Goal: Information Seeking & Learning: Learn about a topic

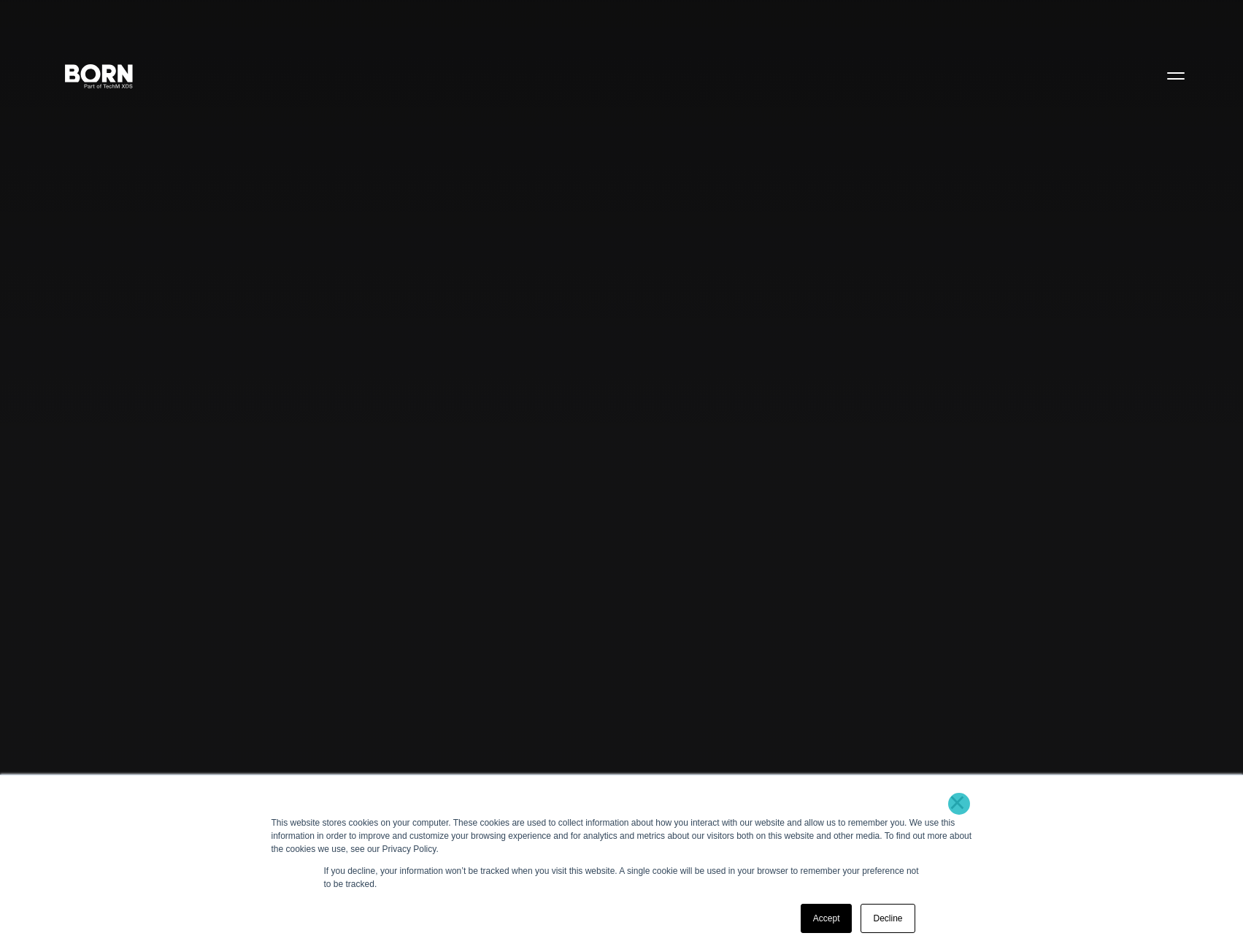
click at [959, 804] on link "×" at bounding box center [958, 802] width 18 height 13
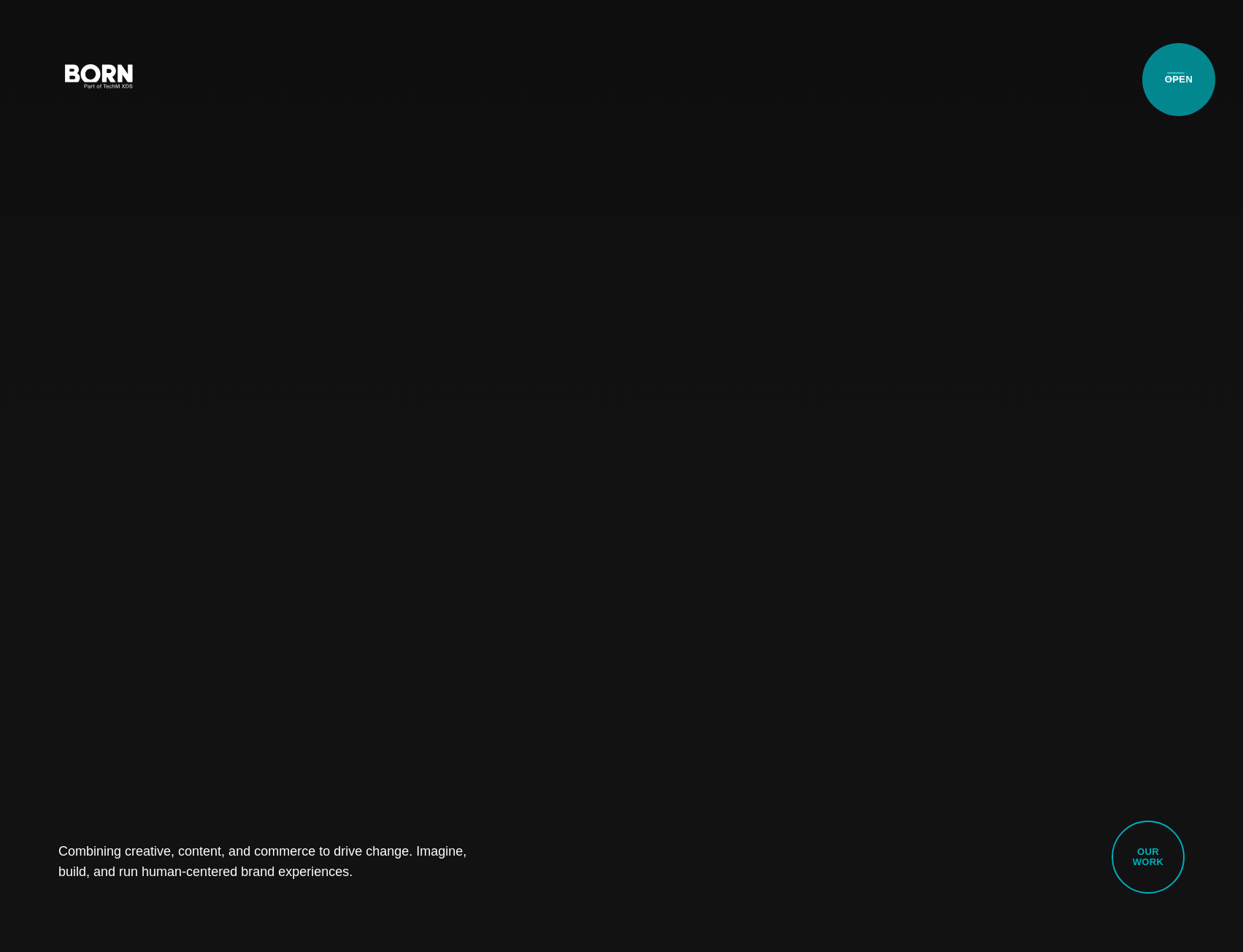
click at [1177, 78] on button "Primary Menu" at bounding box center [1175, 74] width 35 height 31
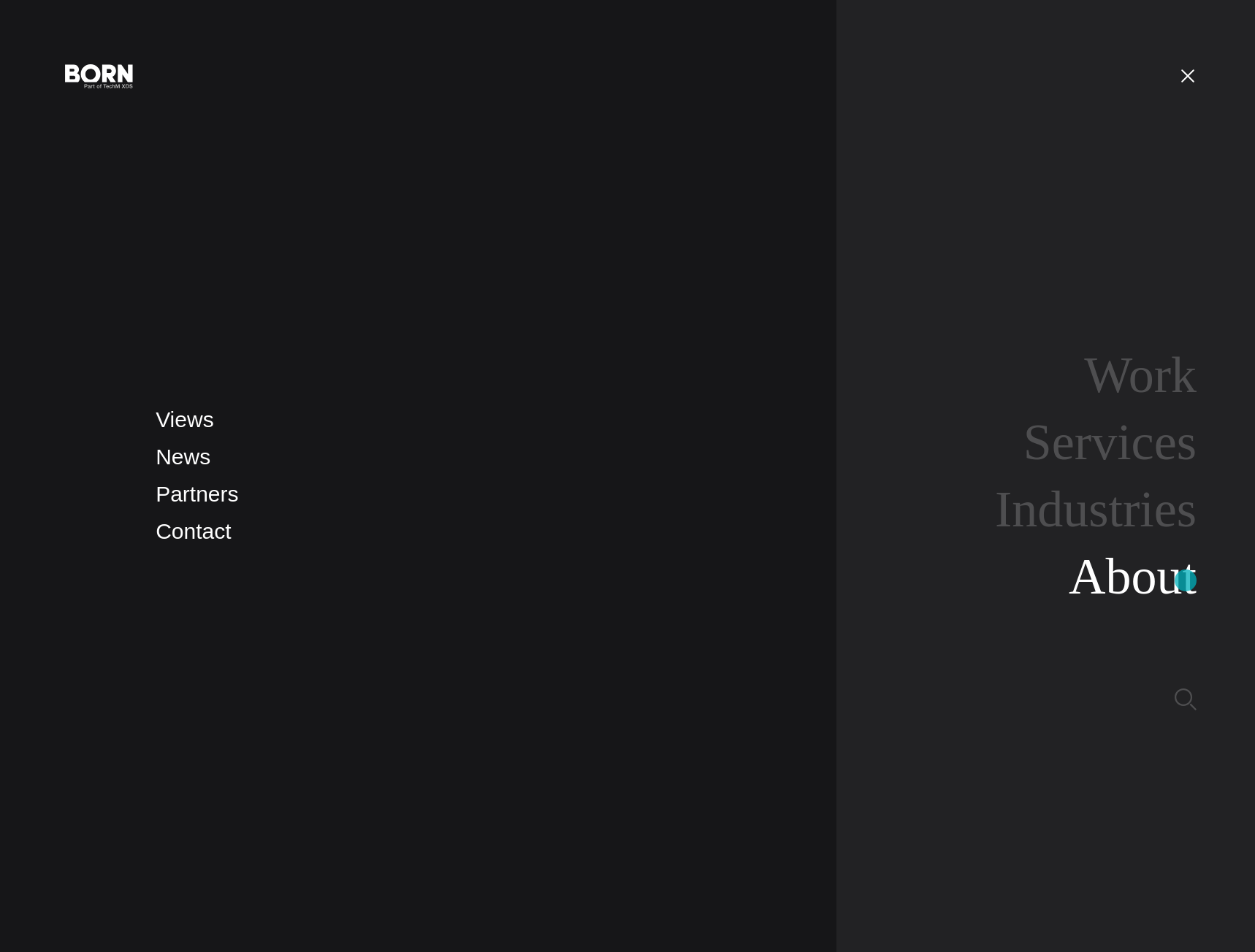
click at [1186, 580] on link "About" at bounding box center [1133, 576] width 128 height 56
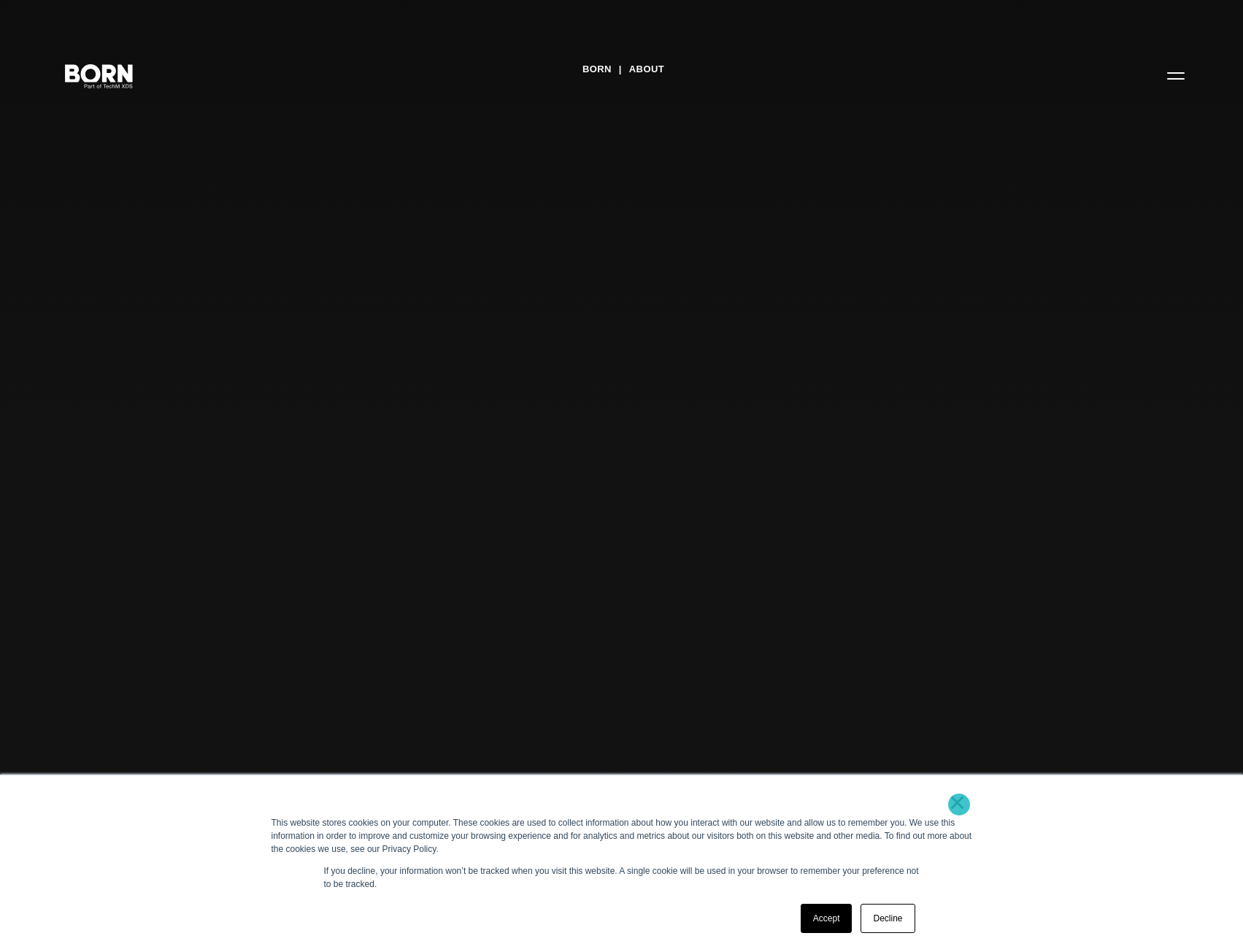
click at [959, 805] on link "×" at bounding box center [958, 802] width 18 height 13
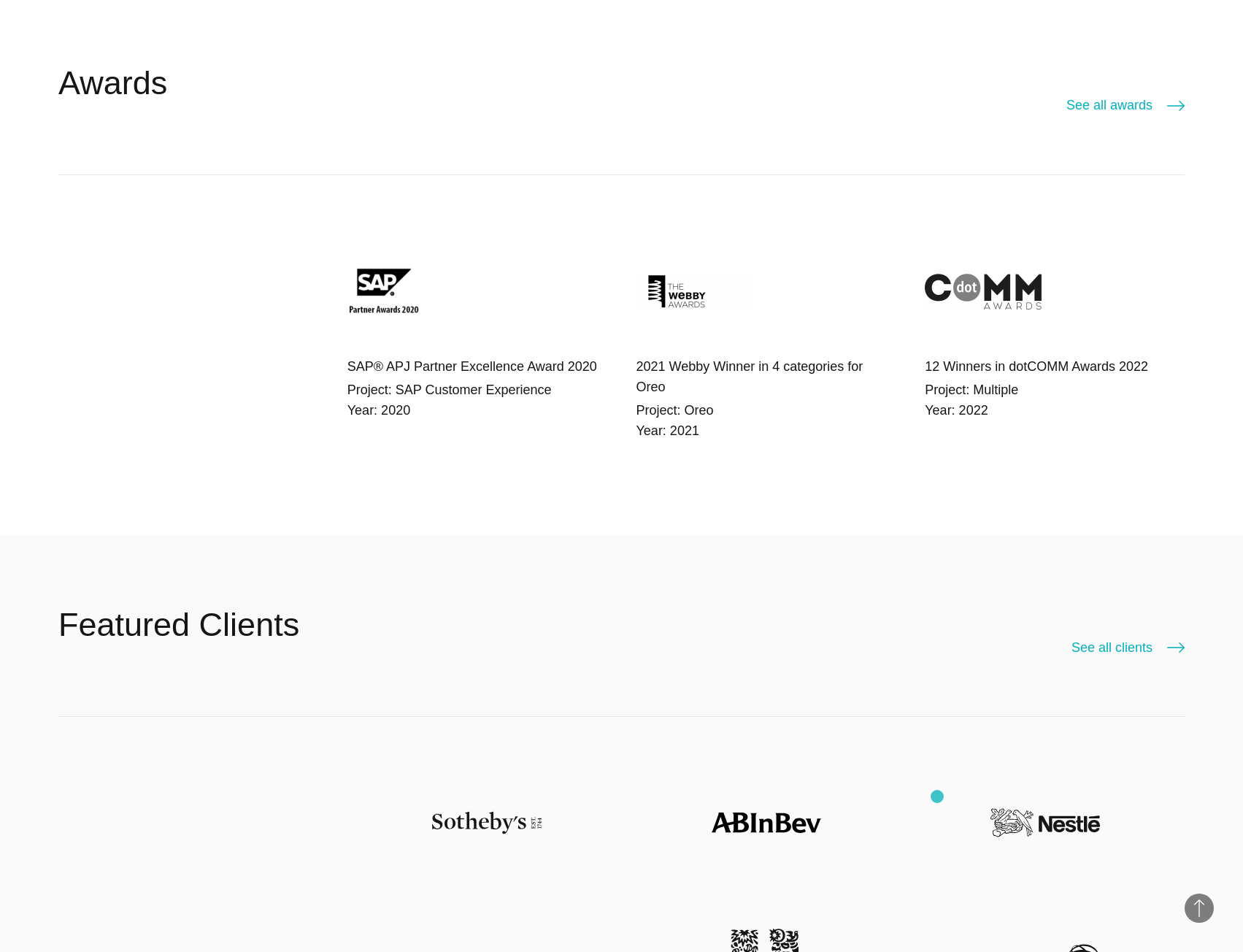
scroll to position [4600, 0]
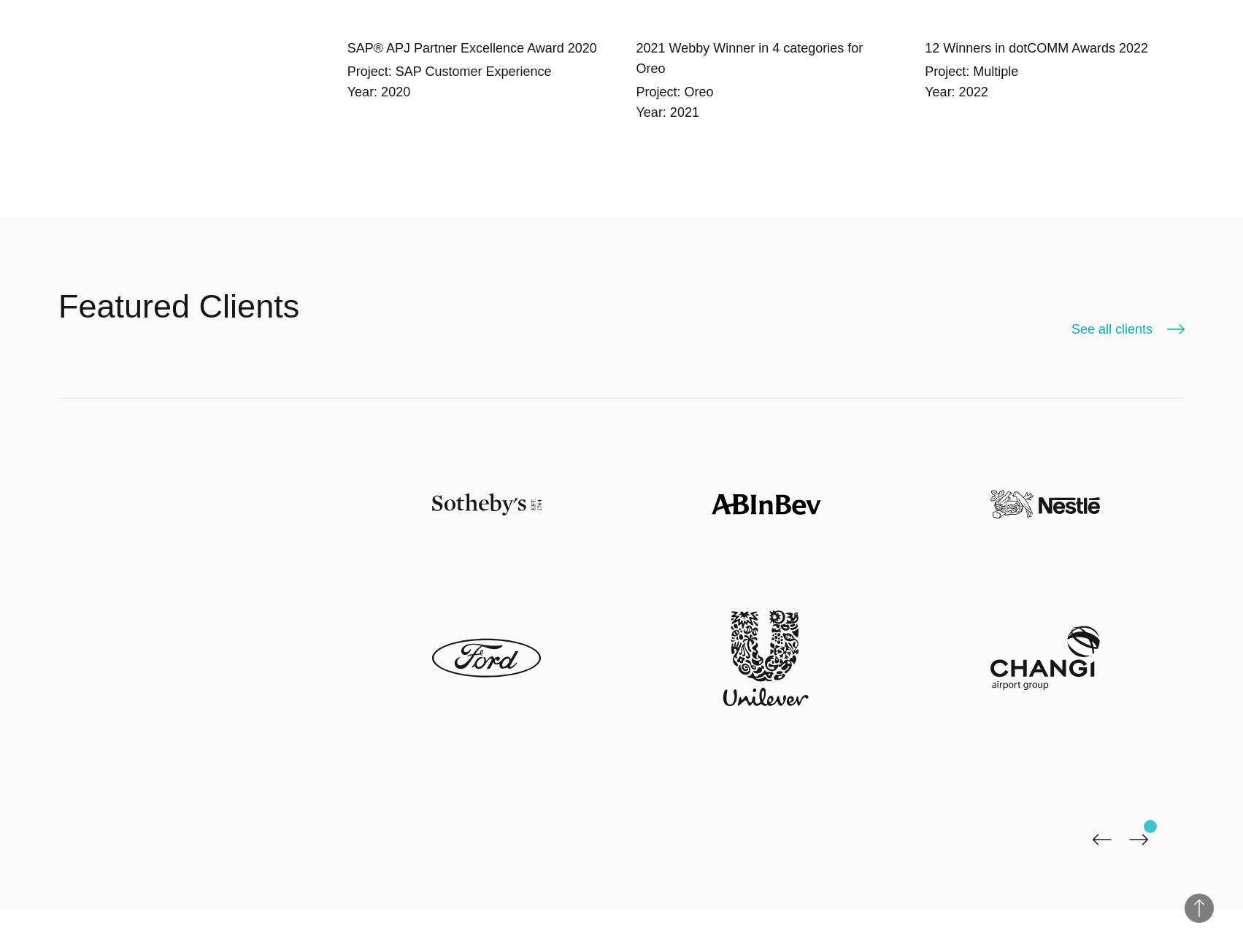
click at [1151, 827] on div at bounding box center [621, 654] width 1126 height 512
click at [1144, 834] on img at bounding box center [1138, 840] width 19 height 12
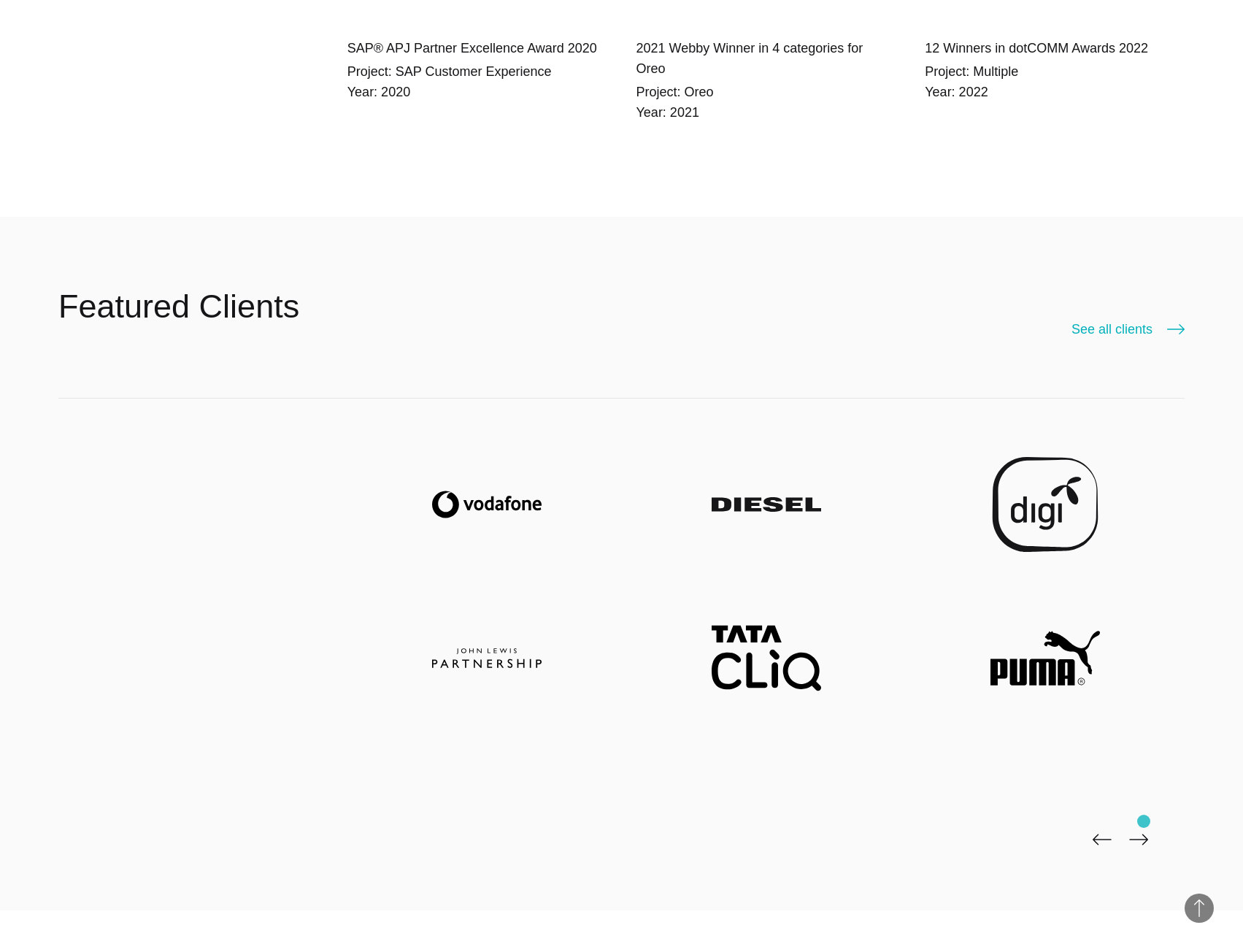
click at [1144, 834] on img at bounding box center [1138, 840] width 19 height 12
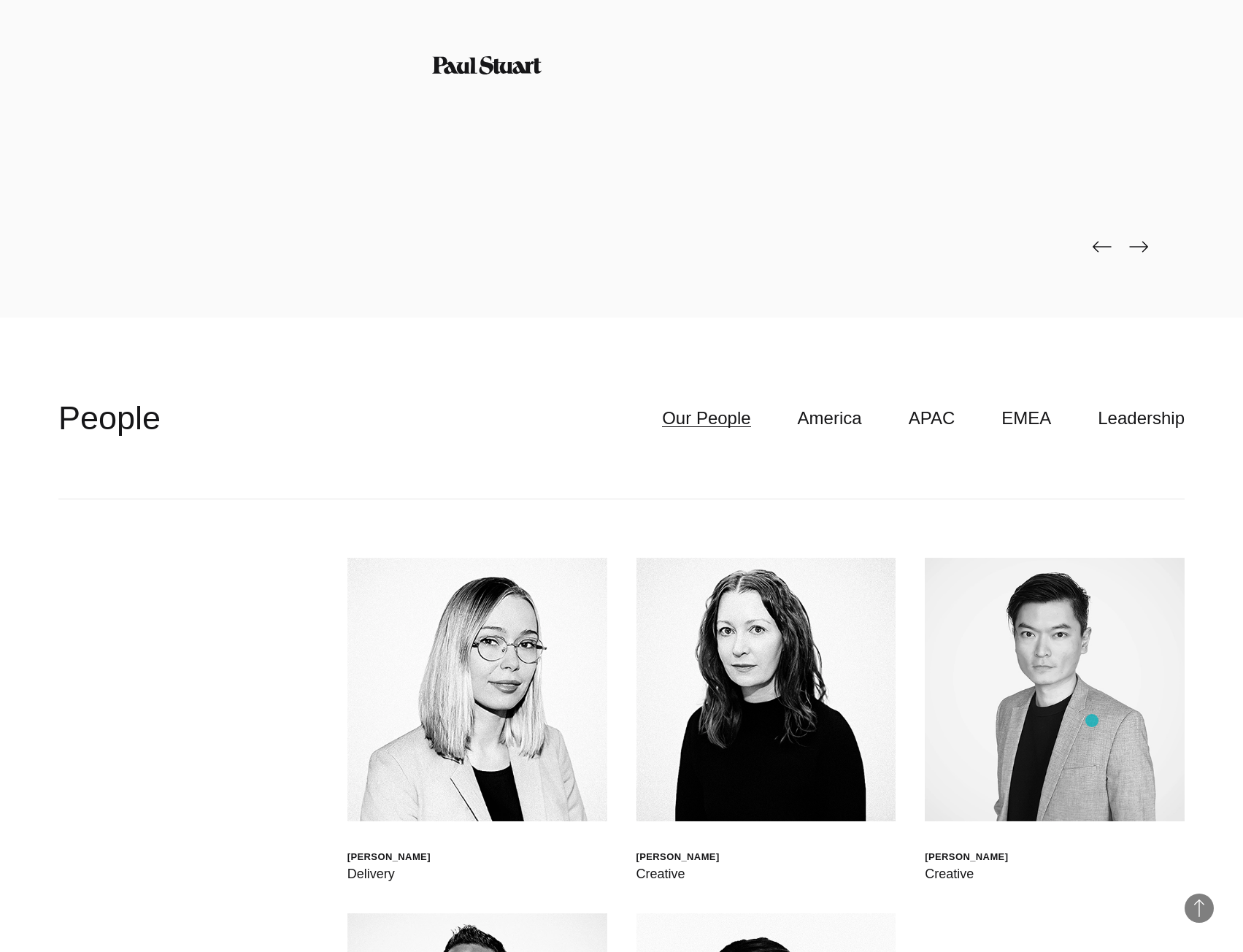
scroll to position [5184, 0]
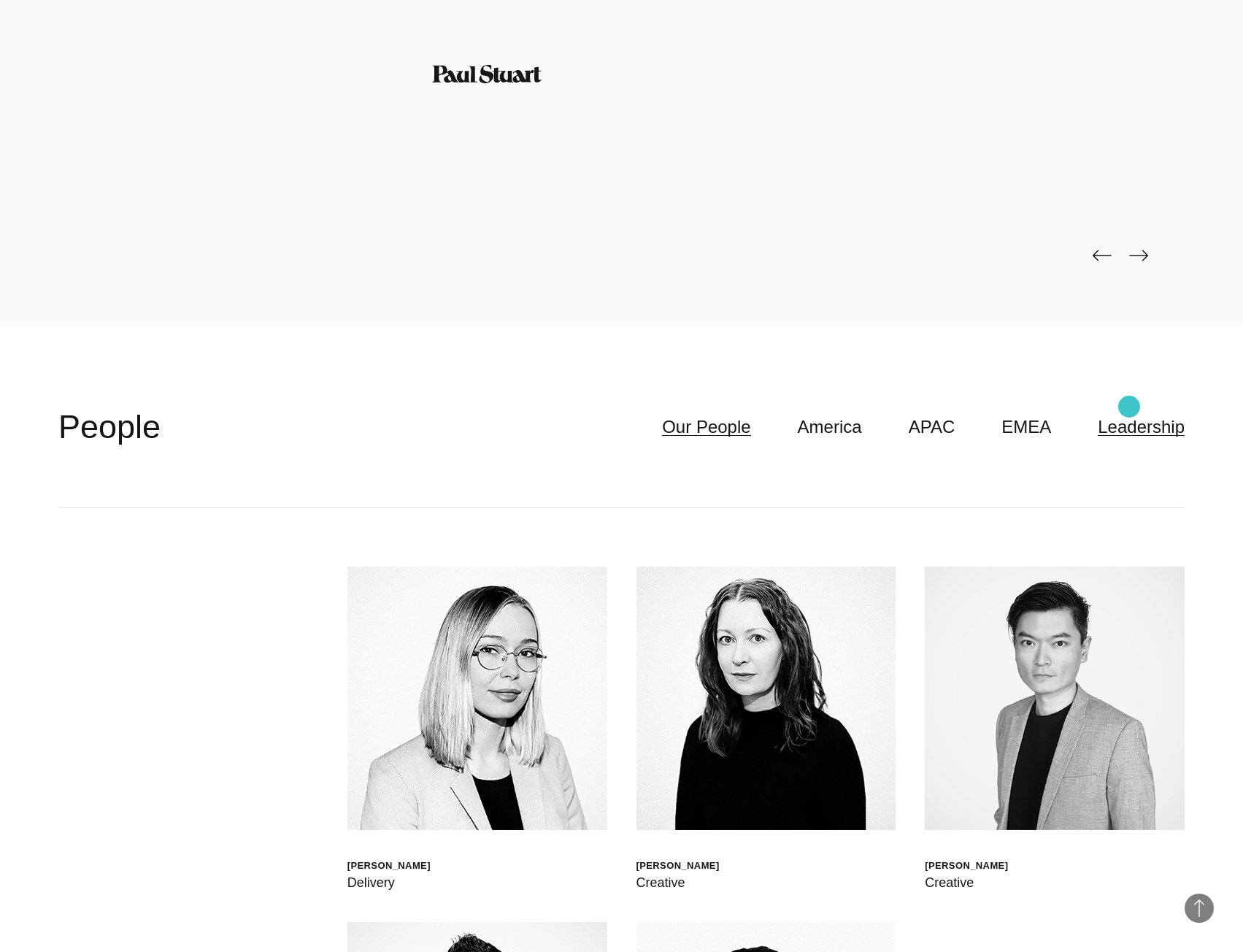
click at [1129, 413] on link "Leadership" at bounding box center [1141, 427] width 87 height 28
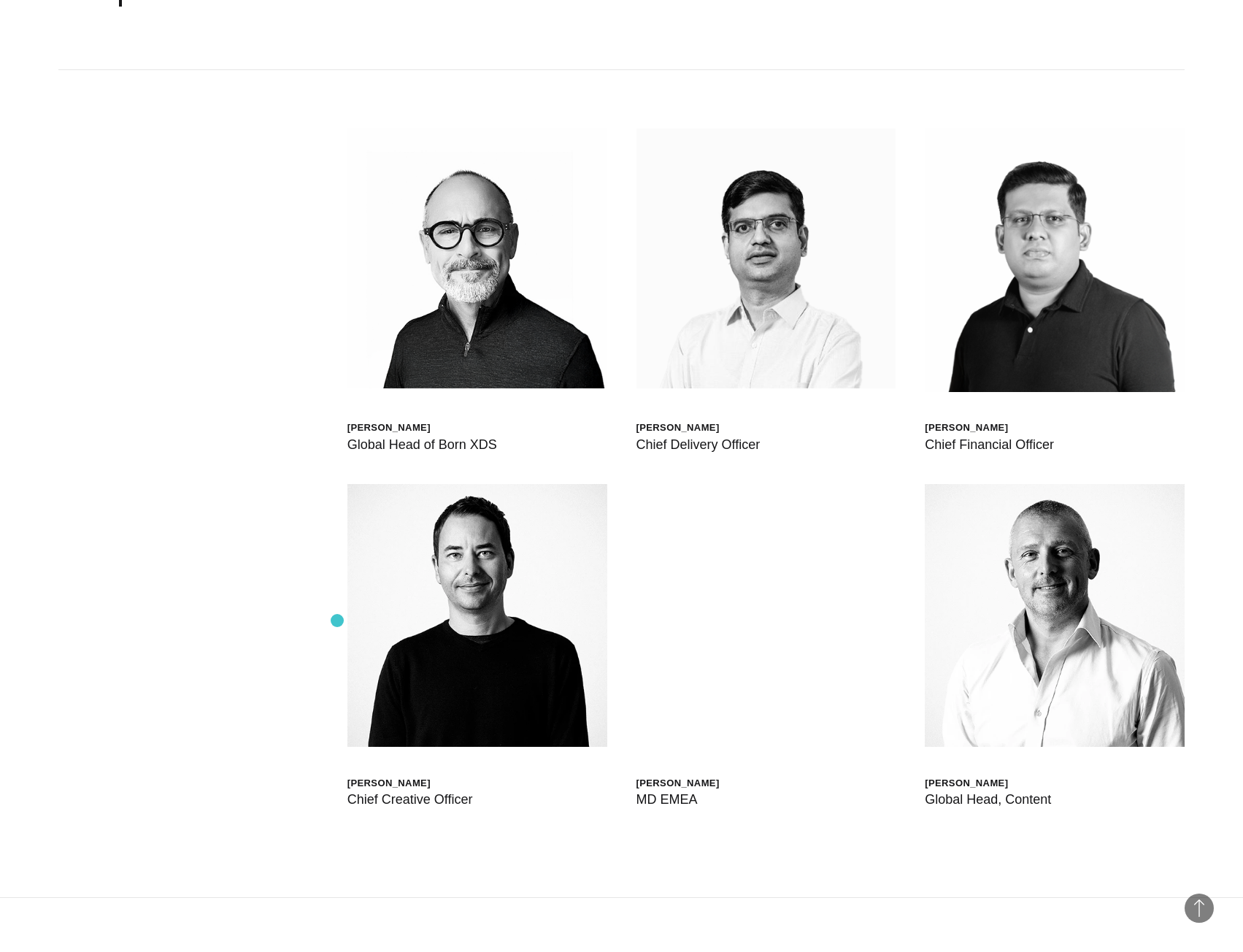
scroll to position [5403, 0]
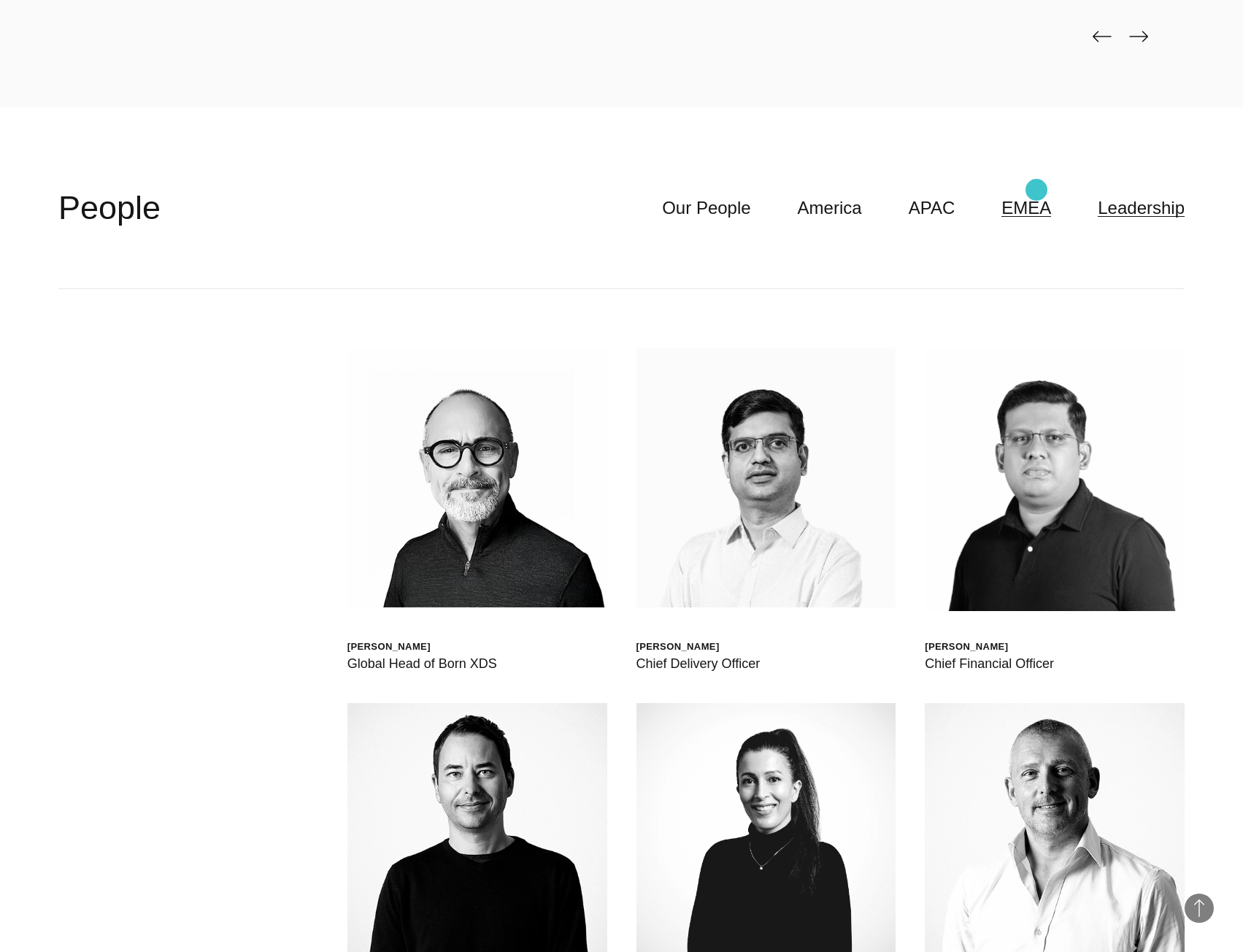
click at [1033, 194] on link "EMEA" at bounding box center [1026, 208] width 50 height 28
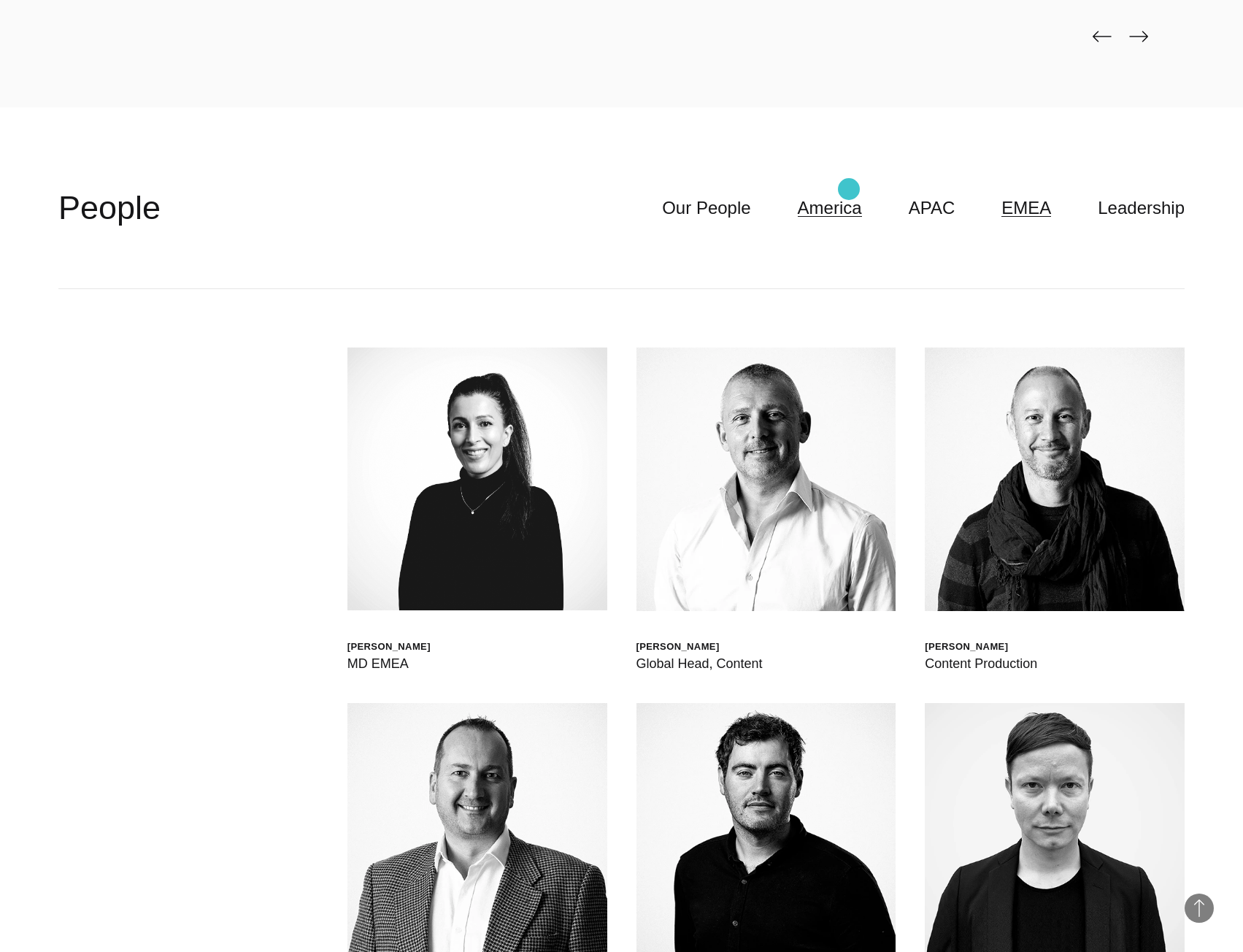
click at [849, 194] on link "America" at bounding box center [830, 208] width 64 height 28
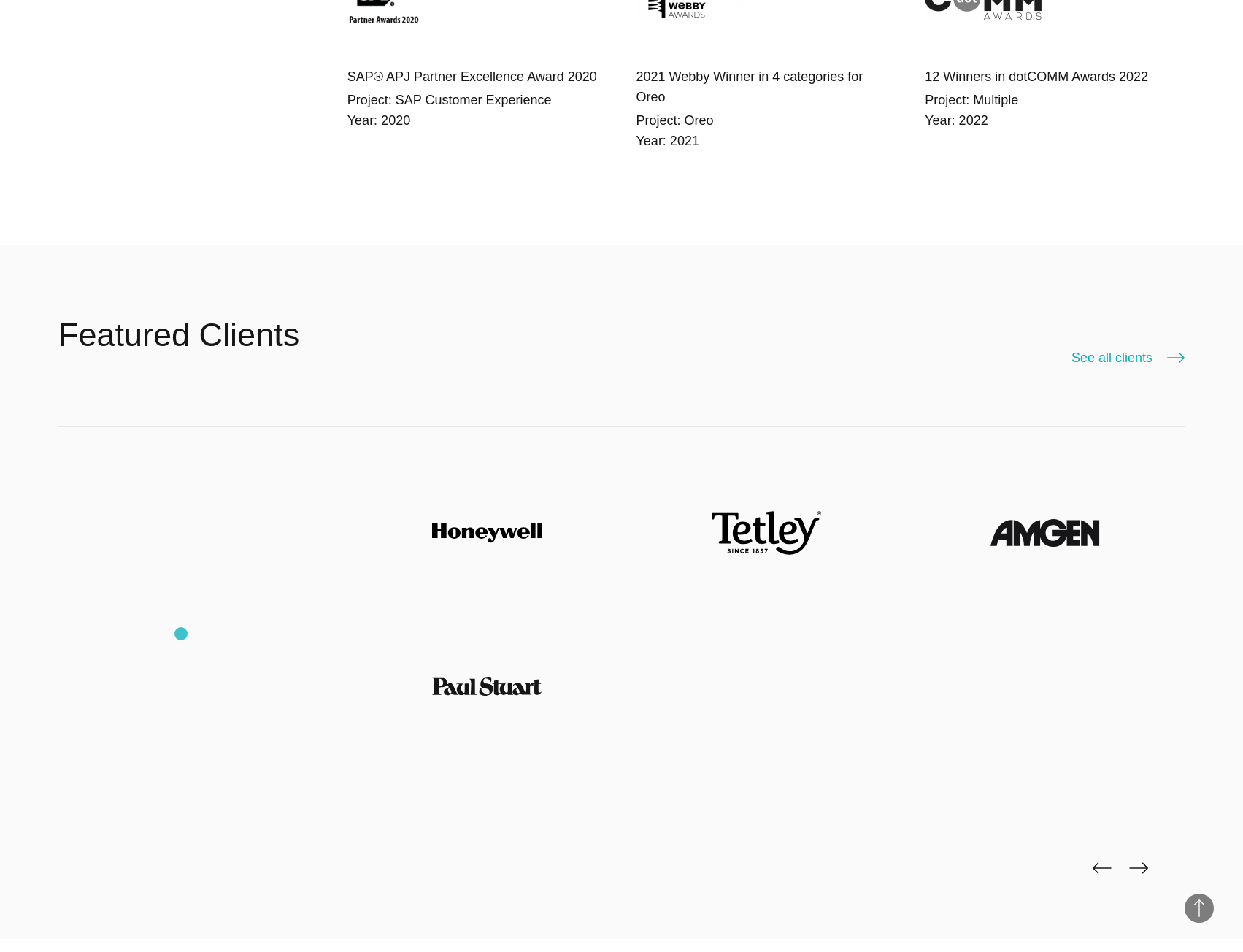
scroll to position [2190, 0]
